Goal: Register for event/course

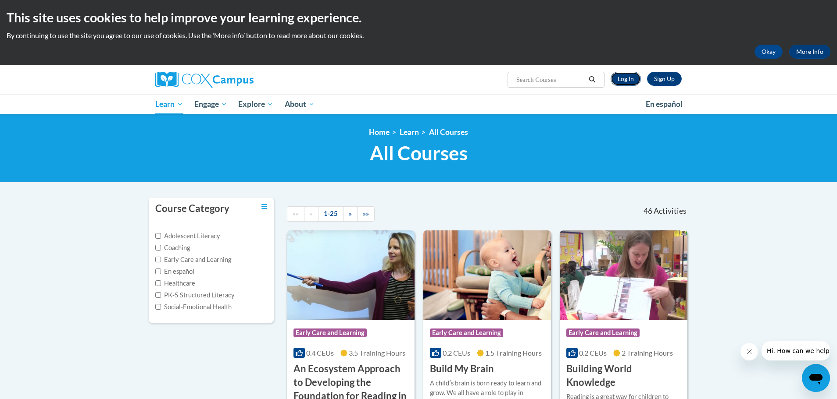
click at [622, 77] on link "Log In" at bounding box center [625, 79] width 30 height 14
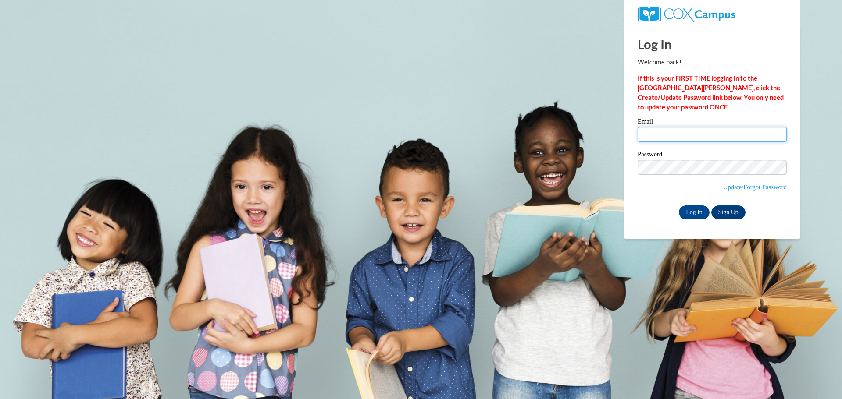
click at [673, 129] on input "Email" at bounding box center [712, 134] width 149 height 15
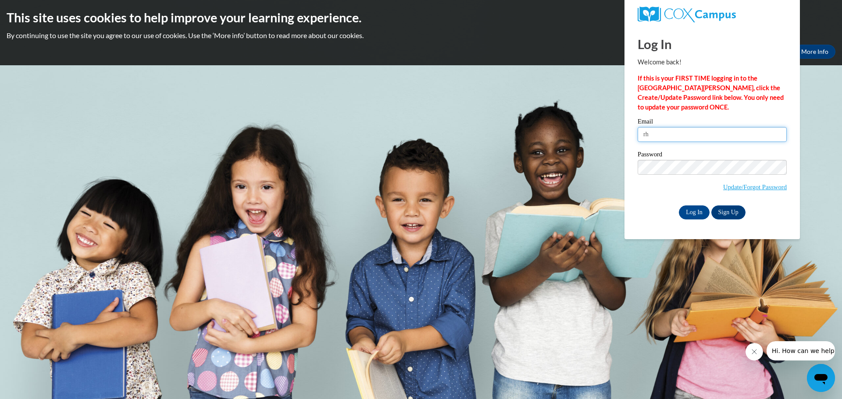
type input "[EMAIL_ADDRESS][DOMAIN_NAME]"
click at [679, 206] on input "Log In" at bounding box center [694, 213] width 31 height 14
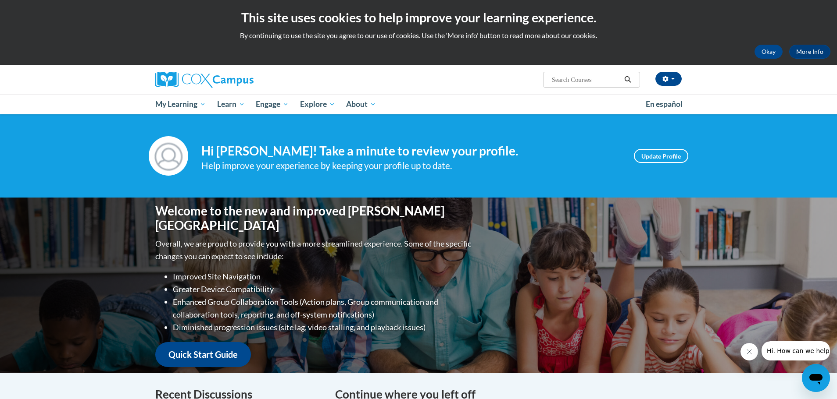
scroll to position [7, 0]
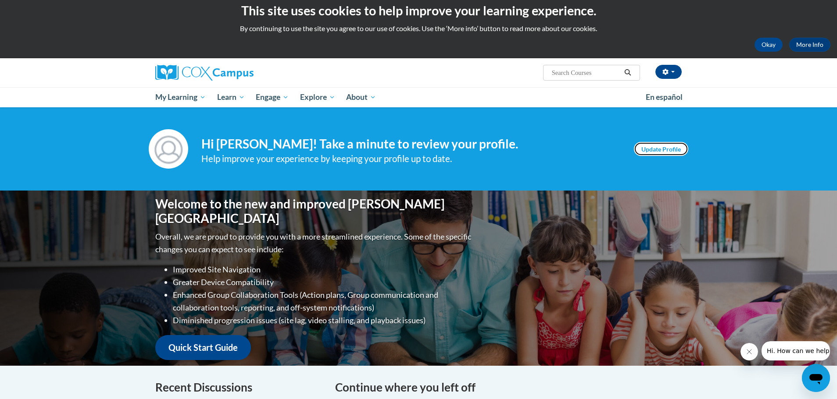
click at [655, 150] on link "Update Profile" at bounding box center [661, 149] width 54 height 14
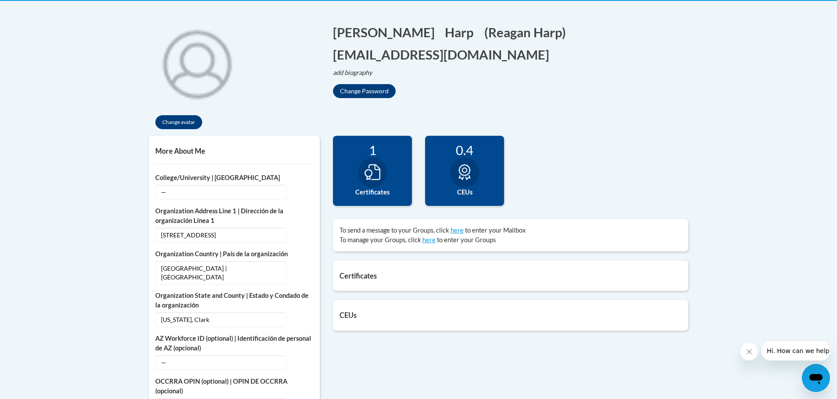
scroll to position [189, 0]
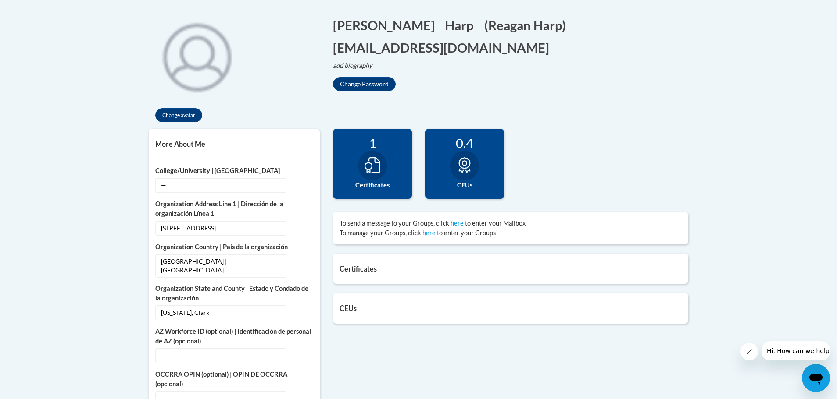
click at [466, 169] on icon at bounding box center [464, 165] width 16 height 16
click at [396, 166] on div "1 Certificates" at bounding box center [372, 164] width 79 height 70
click at [344, 311] on h5 "CEUs" at bounding box center [510, 308] width 342 height 8
click at [466, 160] on icon at bounding box center [464, 165] width 16 height 16
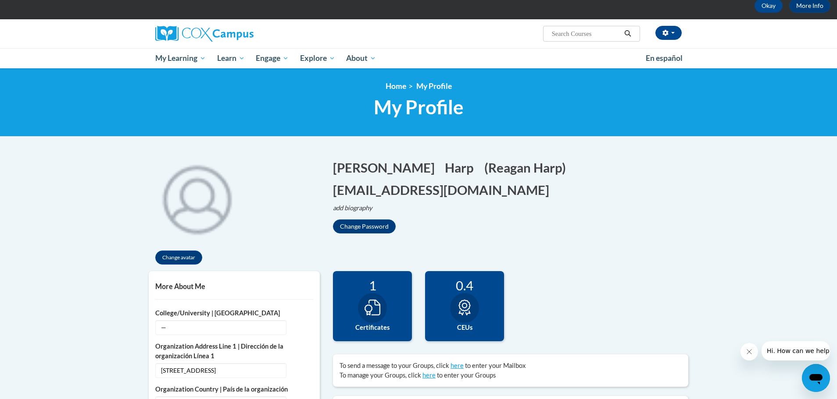
scroll to position [43, 0]
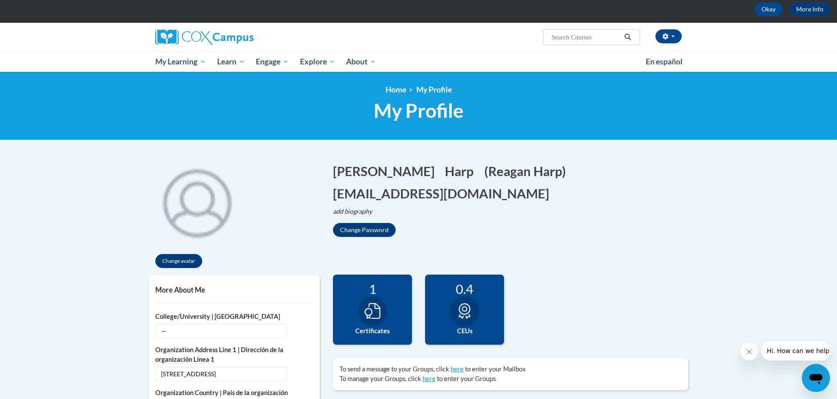
click at [570, 30] on span "Search Search..." at bounding box center [591, 37] width 97 height 16
click at [570, 36] on input "Search..." at bounding box center [586, 37] width 70 height 11
paste input "Systematic and Explicit Phonics Instruction"
type input "Systematic and Explicit Phonics Instruction"
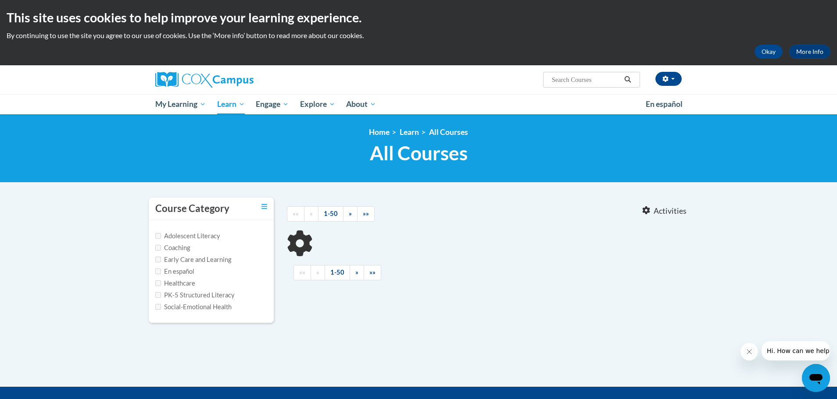
type input "Systematic and Explicit Phonics Instruction"
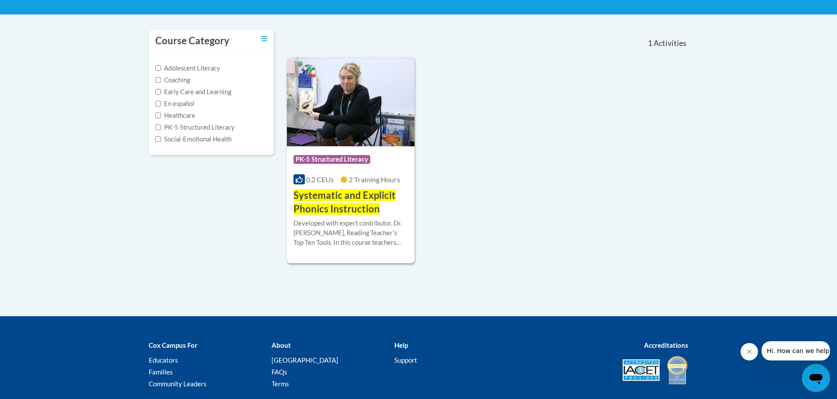
scroll to position [171, 0]
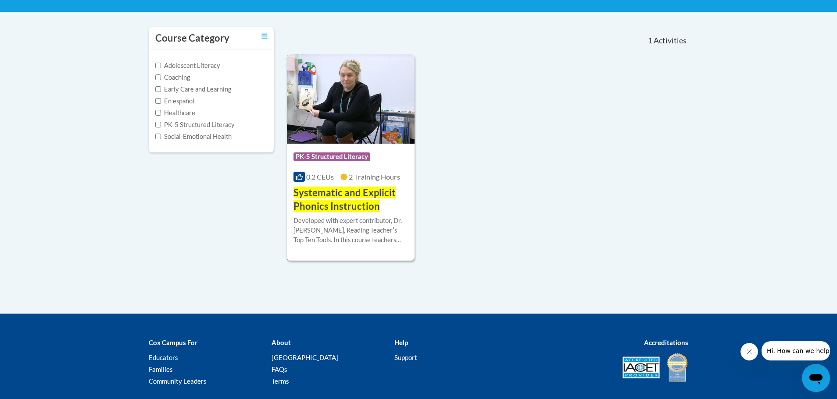
click at [338, 191] on span "Systematic and Explicit Phonics Instruction" at bounding box center [344, 199] width 102 height 25
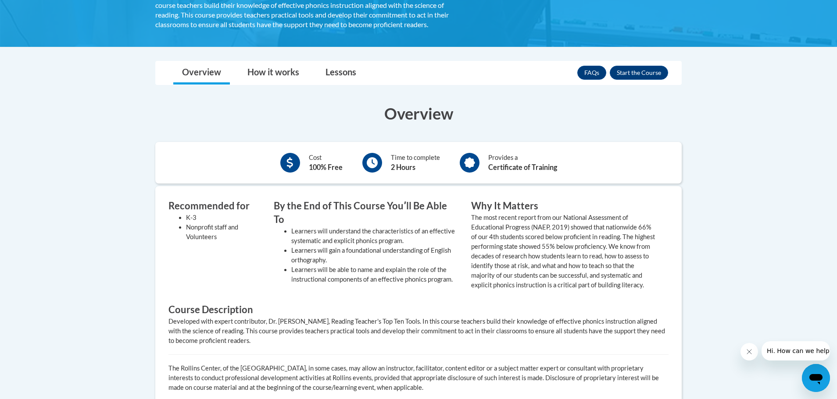
scroll to position [217, 0]
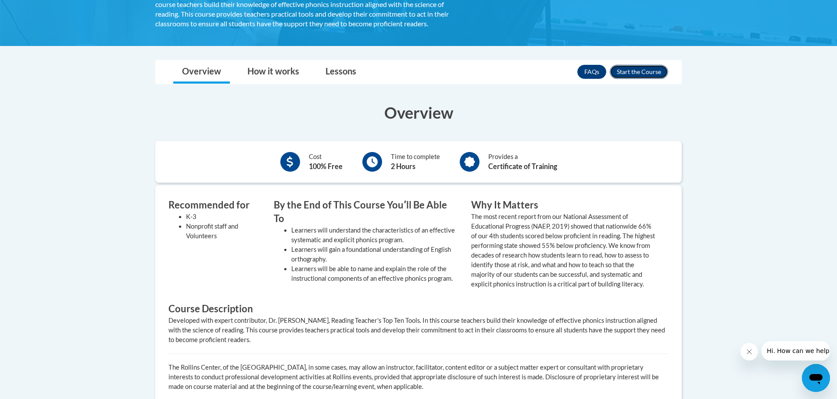
click at [638, 76] on button "Enroll" at bounding box center [638, 72] width 58 height 14
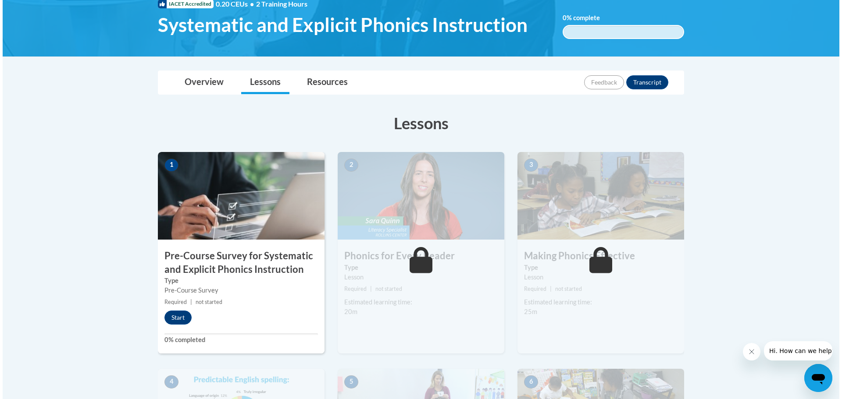
scroll to position [164, 0]
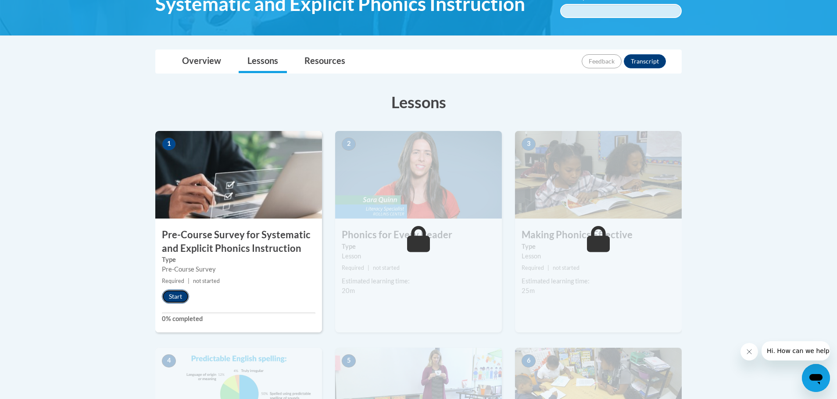
click at [168, 303] on button "Start" at bounding box center [175, 297] width 27 height 14
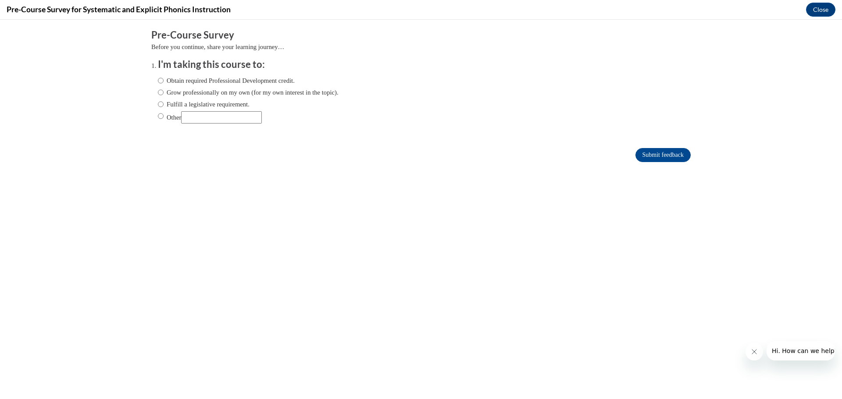
scroll to position [0, 0]
click at [284, 81] on label "Obtain required Professional Development credit." at bounding box center [226, 81] width 137 height 10
click at [164, 81] on input "Obtain required Professional Development credit." at bounding box center [161, 81] width 6 height 10
radio input "true"
click at [635, 153] on input "Submit feedback" at bounding box center [662, 155] width 55 height 14
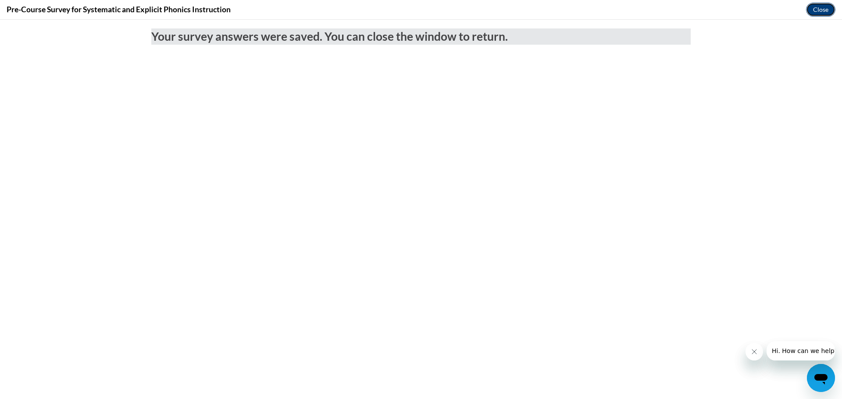
click at [812, 9] on button "Close" at bounding box center [820, 10] width 29 height 14
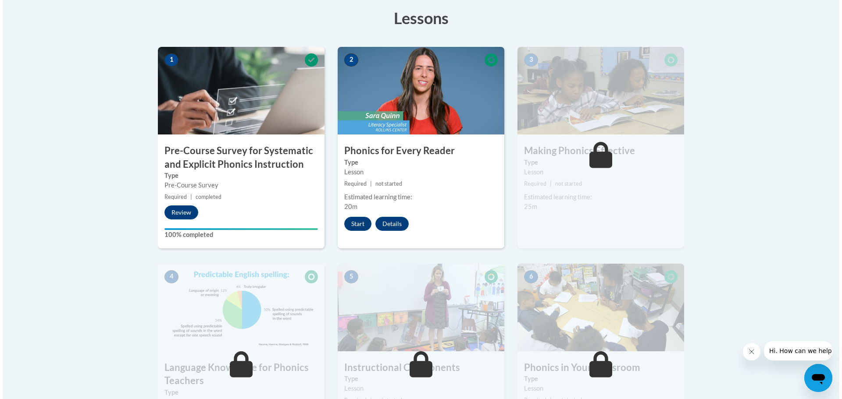
scroll to position [244, 0]
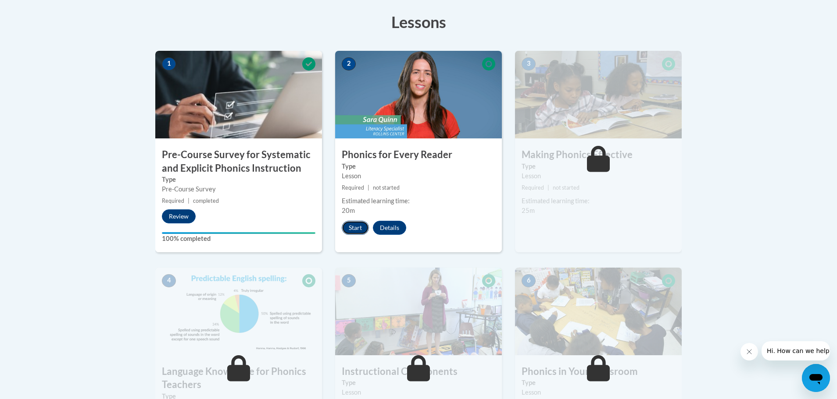
click at [349, 223] on button "Start" at bounding box center [355, 228] width 27 height 14
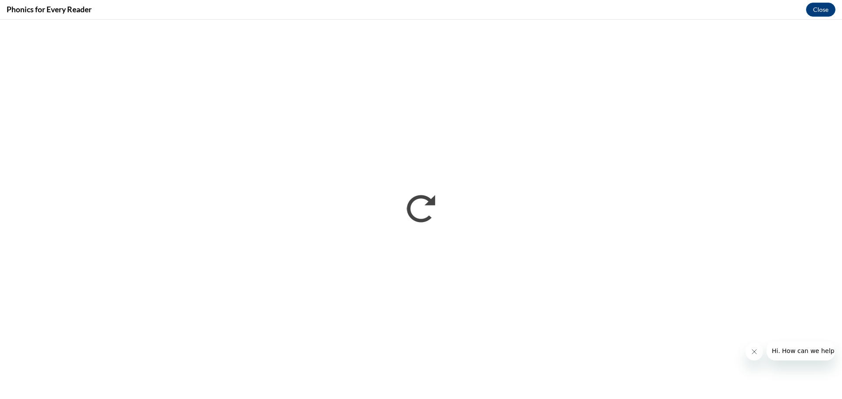
scroll to position [0, 0]
